Goal: Information Seeking & Learning: Learn about a topic

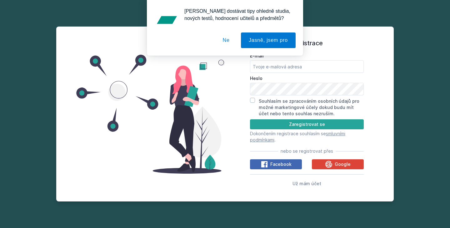
click at [233, 44] on button "Ne" at bounding box center [226, 41] width 23 height 16
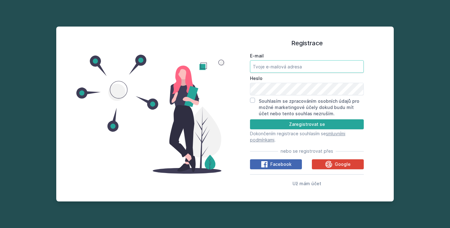
click at [273, 67] on input "E-mail" at bounding box center [307, 66] width 114 height 13
type input "[EMAIL_ADDRESS][DOMAIN_NAME]"
click at [252, 101] on input "Souhlasím se zpracováním osobních údajů pro možné marketingové účely dokud budu…" at bounding box center [252, 100] width 5 height 5
checkbox input "true"
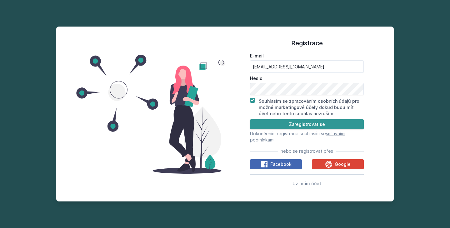
click at [268, 126] on button "Zaregistrovat se" at bounding box center [307, 124] width 114 height 10
click at [275, 125] on button "Zaregistrovat se" at bounding box center [307, 124] width 114 height 10
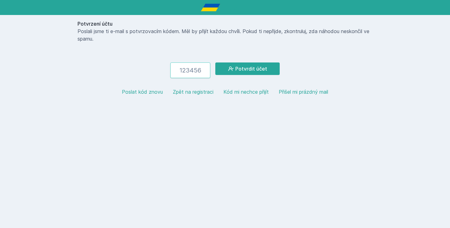
type input "1"
type input "1076"
type input "107620"
click at [272, 70] on button "Potvrdit účet" at bounding box center [247, 69] width 64 height 13
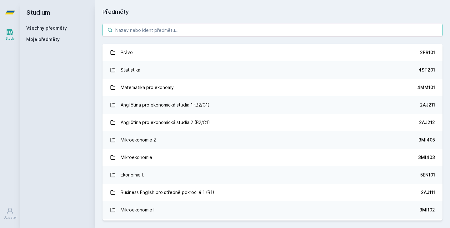
scroll to position [0, 0]
click at [164, 32] on input "search" at bounding box center [273, 30] width 340 height 13
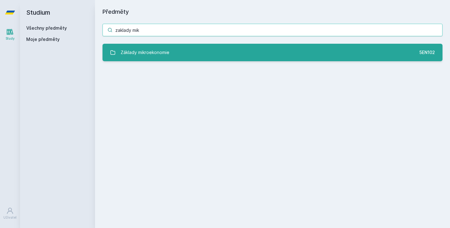
type input "zaklady mik"
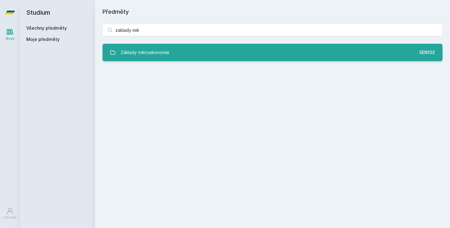
click at [140, 52] on div "Základy mikroekonomie" at bounding box center [145, 52] width 49 height 13
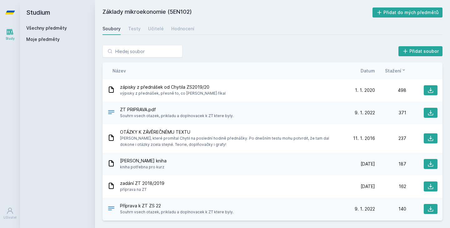
click at [398, 69] on span "Stažení" at bounding box center [393, 71] width 16 height 7
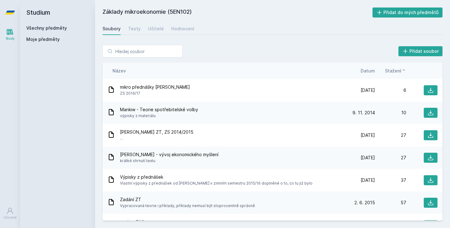
click at [401, 71] on span "Stažení" at bounding box center [393, 71] width 16 height 7
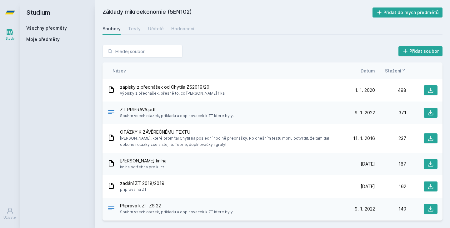
click at [368, 76] on div "Název Datum Stažení" at bounding box center [273, 71] width 340 height 17
click at [369, 72] on span "Datum" at bounding box center [368, 71] width 14 height 7
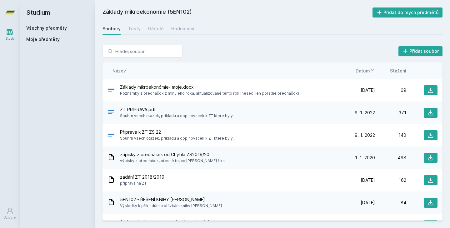
click at [369, 72] on span "Datum" at bounding box center [363, 71] width 14 height 7
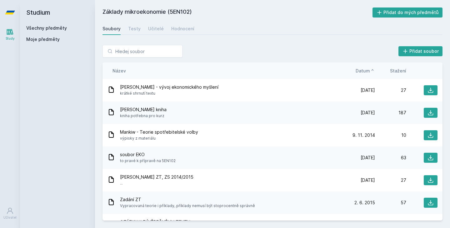
click at [369, 72] on span "Datum" at bounding box center [363, 71] width 14 height 7
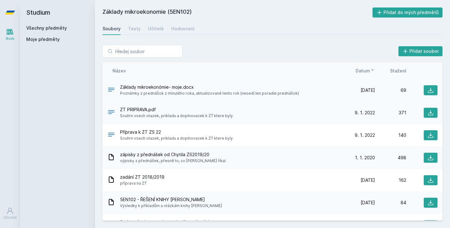
click at [160, 87] on span "Základy mikroekonómie- moje.docx" at bounding box center [209, 87] width 179 height 6
click at [109, 88] on icon at bounding box center [112, 90] width 8 height 8
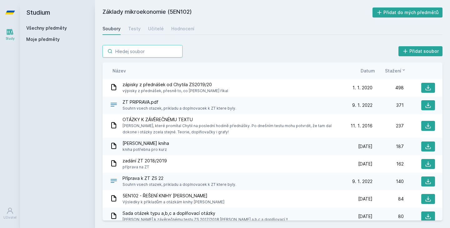
click at [127, 49] on input "search" at bounding box center [143, 51] width 80 height 13
paste input "5EN106"
type input "5EN106"
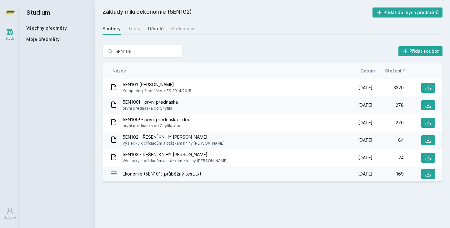
click at [158, 26] on div "Učitelé" at bounding box center [156, 29] width 16 height 6
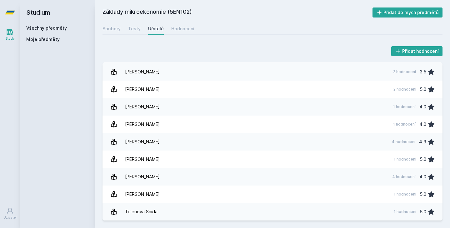
scroll to position [52, 0]
click at [121, 33] on div "Soubory Testy Učitelé Hodnocení" at bounding box center [273, 29] width 340 height 13
click at [115, 31] on div "Soubory" at bounding box center [112, 29] width 18 height 6
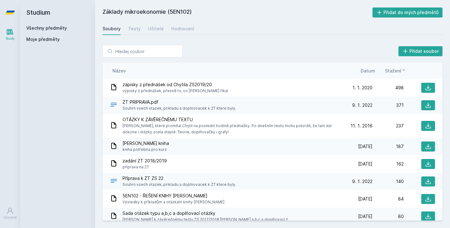
click at [50, 14] on h2 "Studium" at bounding box center [57, 12] width 63 height 25
click at [13, 28] on icon at bounding box center [10, 32] width 8 height 8
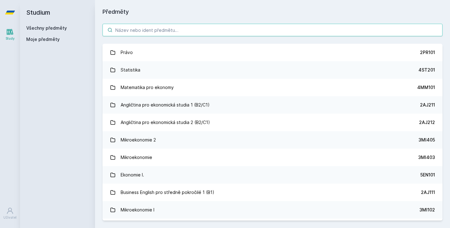
click at [154, 28] on input "search" at bounding box center [273, 30] width 340 height 13
paste input "5EN106"
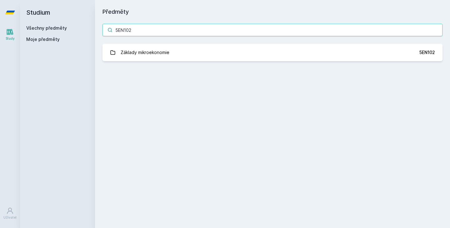
type input "5EN102"
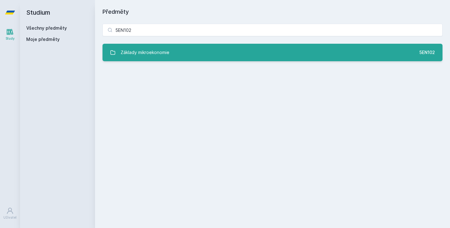
click at [132, 52] on div "Základy mikroekonomie" at bounding box center [145, 52] width 49 height 13
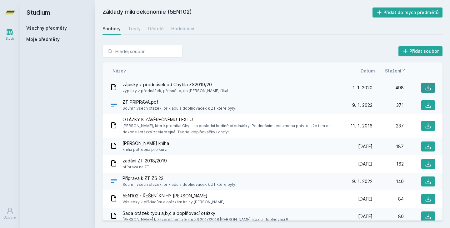
click at [427, 84] on button at bounding box center [429, 88] width 14 height 10
